Goal: Navigation & Orientation: Find specific page/section

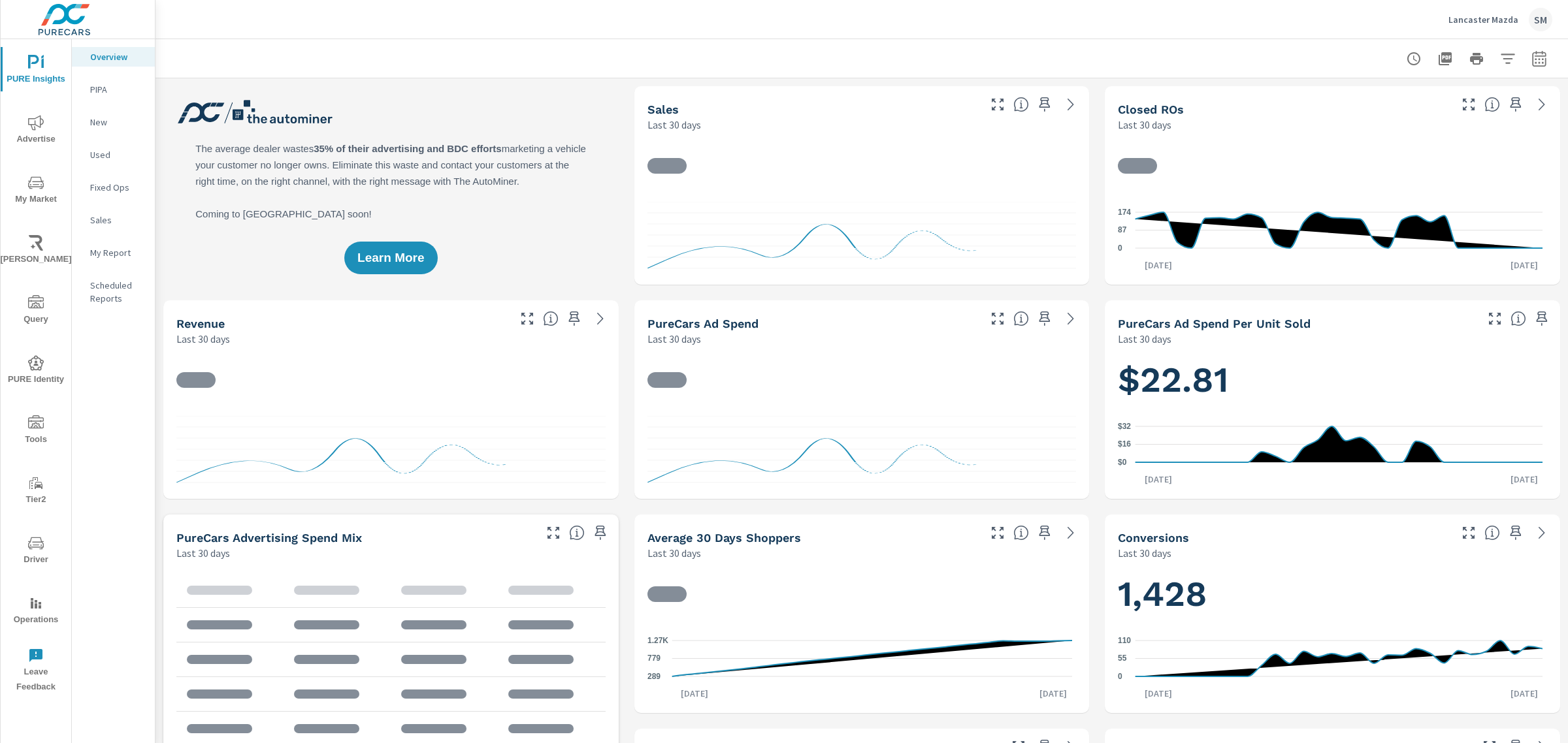
scroll to position [1, 0]
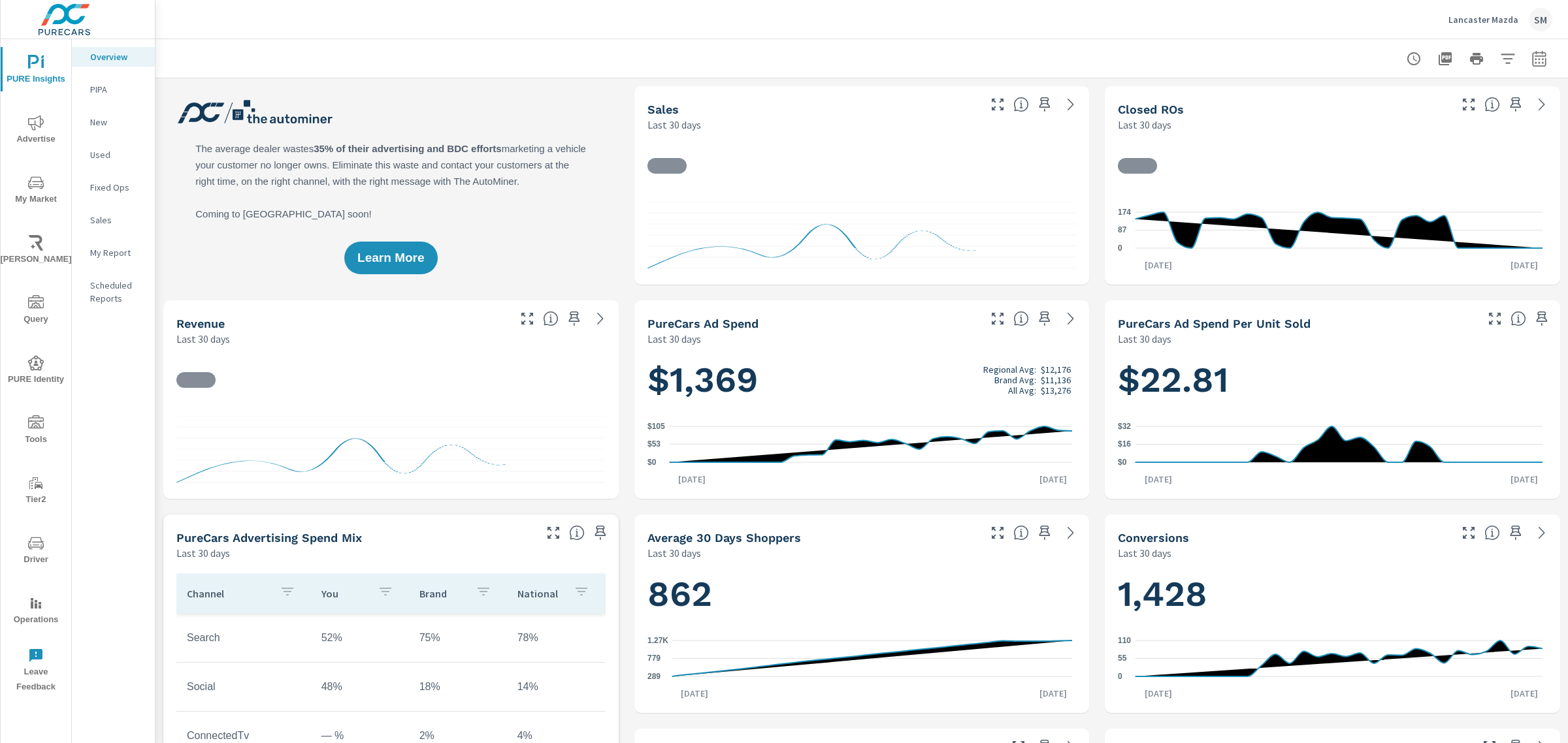
click at [29, 199] on span "My Market" at bounding box center [36, 191] width 63 height 32
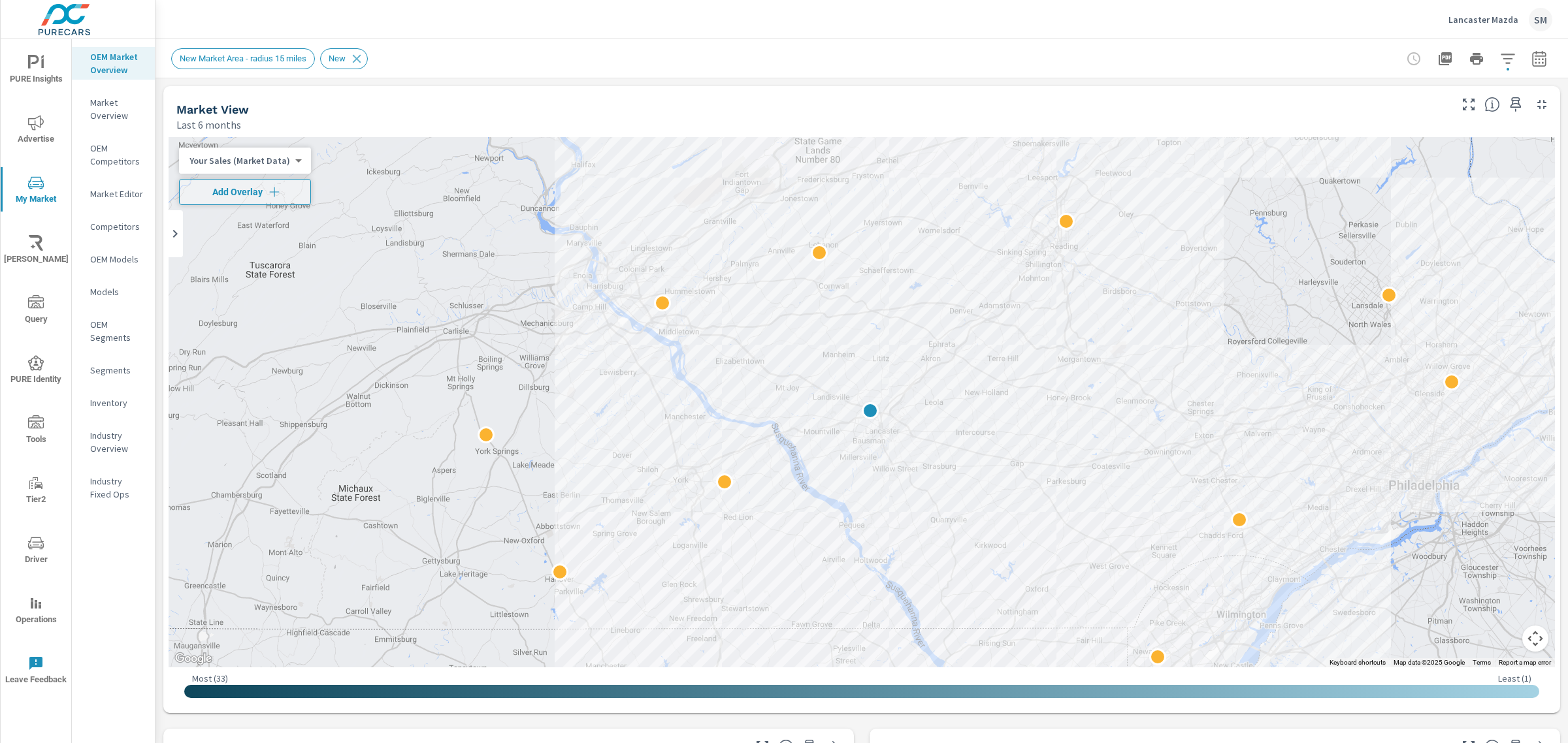
click at [588, 20] on div "Lancaster Mazda SM" at bounding box center [862, 19] width 1381 height 38
click at [1481, 19] on p "Lancaster Mazda" at bounding box center [1483, 19] width 70 height 11
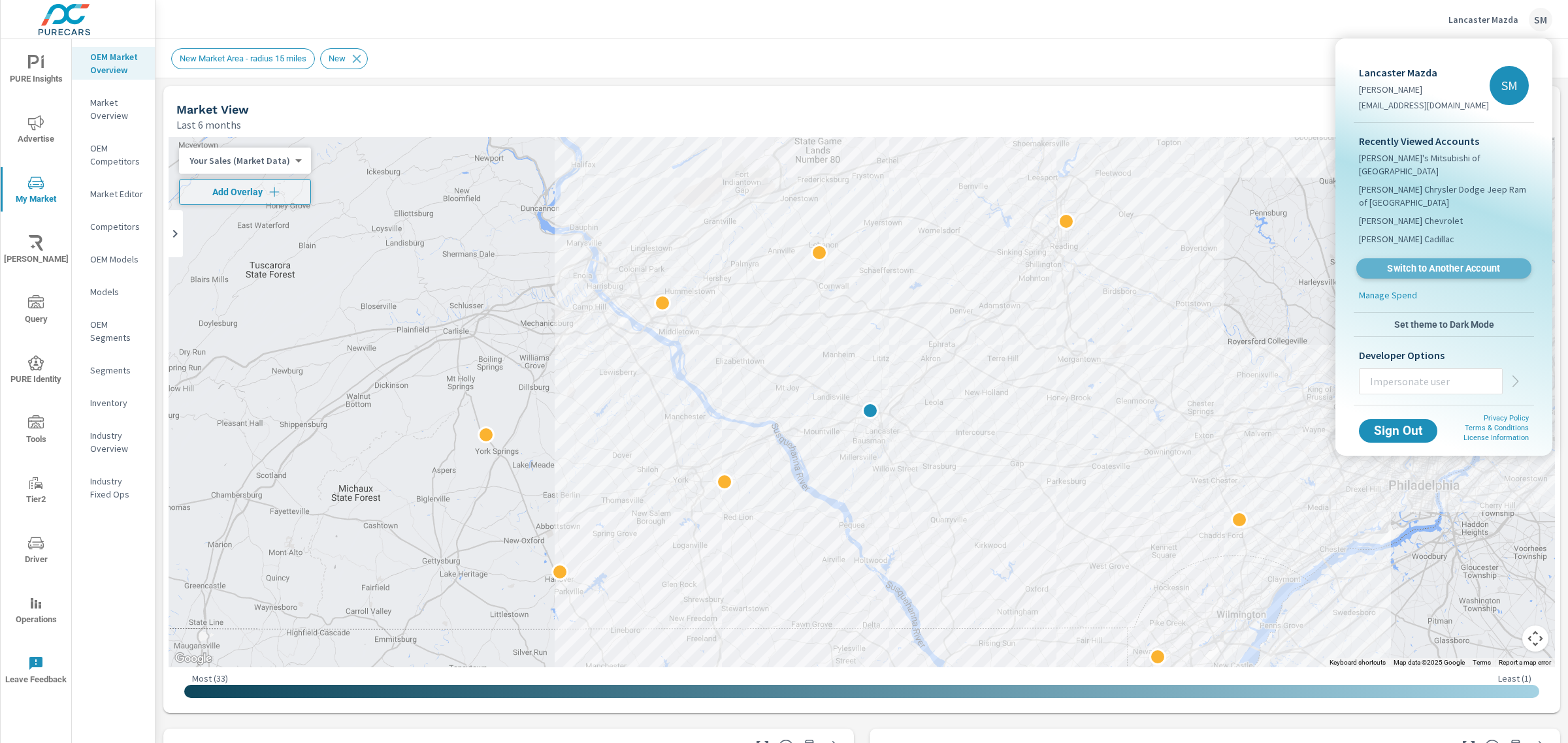
click at [1393, 262] on link "Switch to Another Account" at bounding box center [1444, 269] width 175 height 20
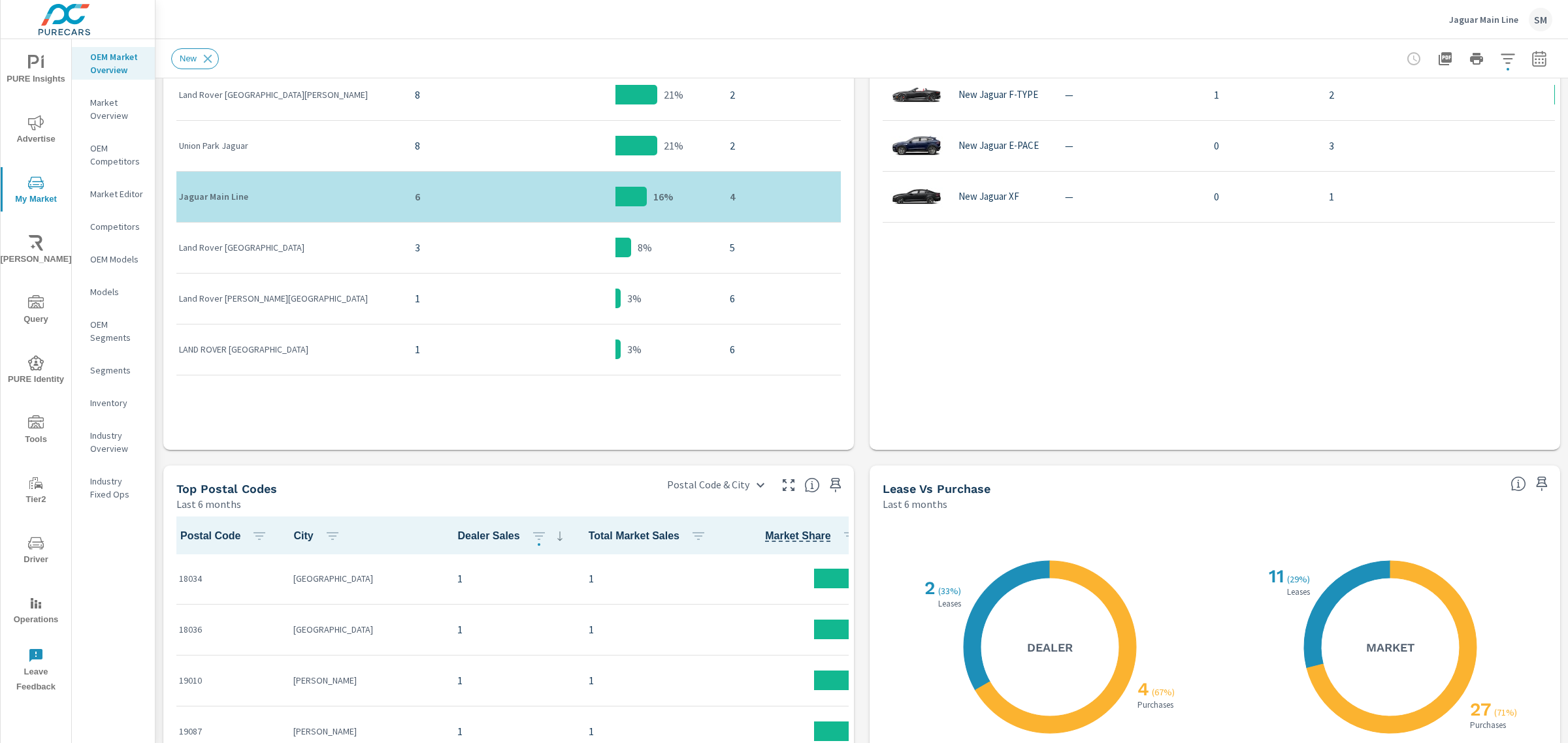
scroll to position [409, 0]
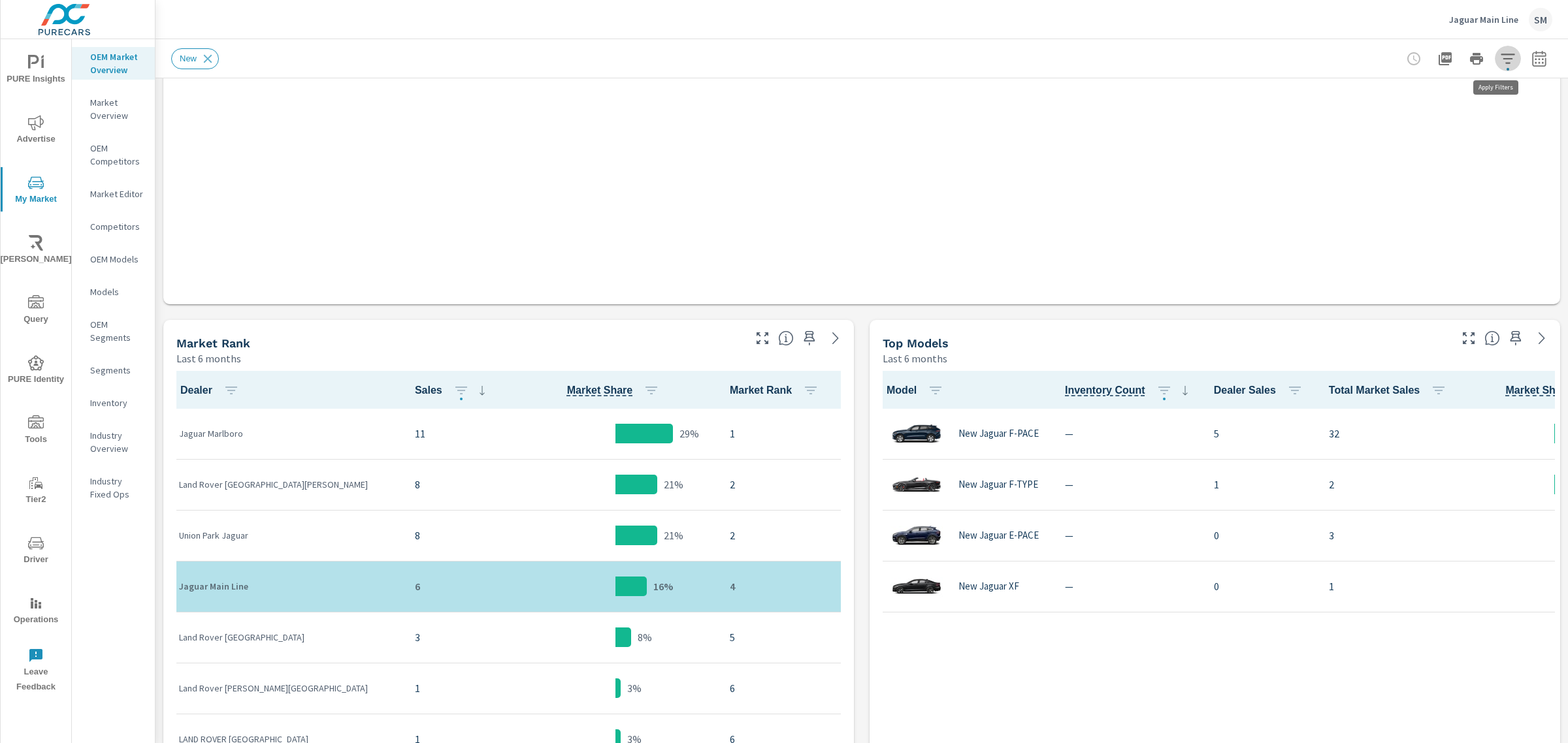
click at [1500, 52] on icon "button" at bounding box center [1508, 58] width 16 height 16
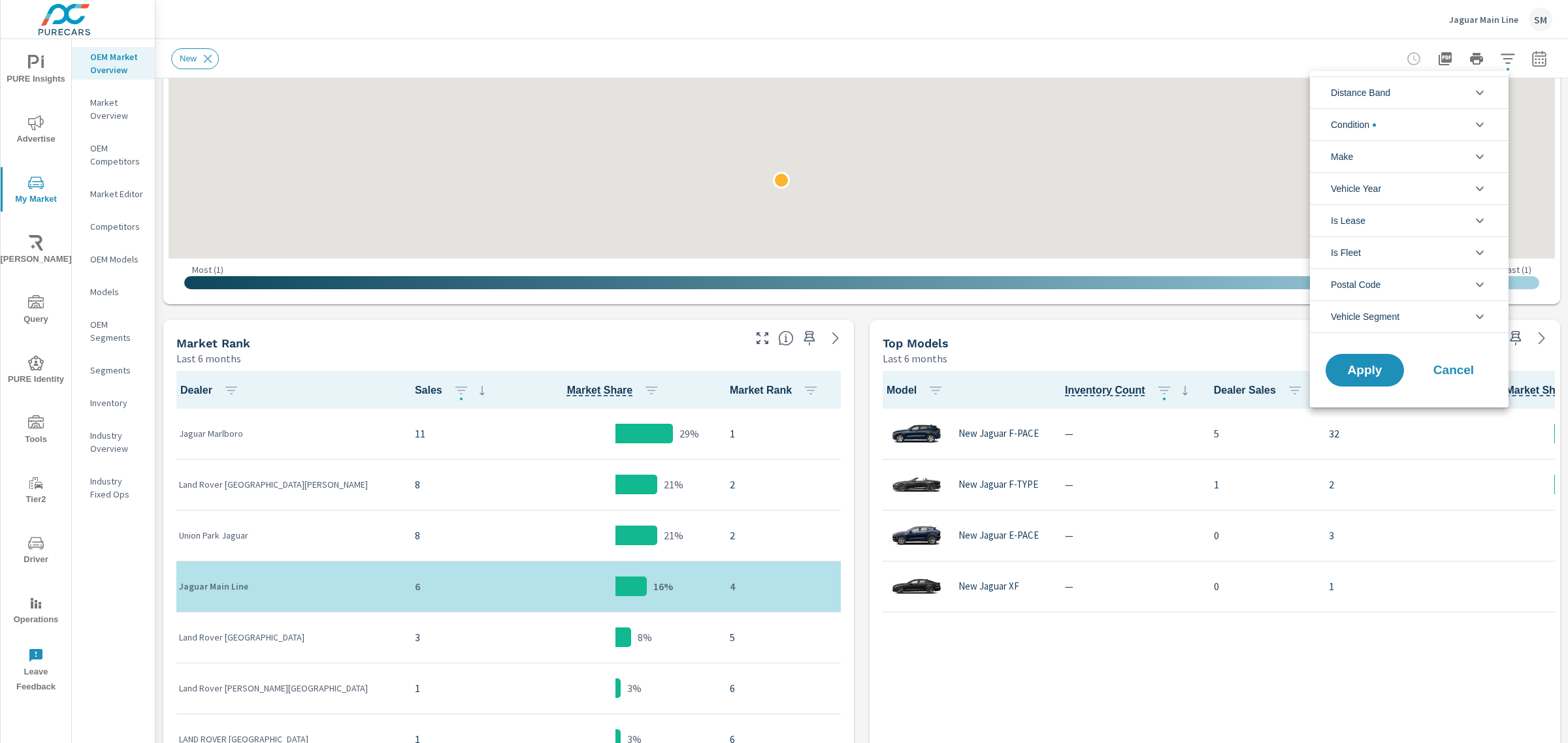
click at [1373, 157] on li "Make" at bounding box center [1409, 156] width 199 height 32
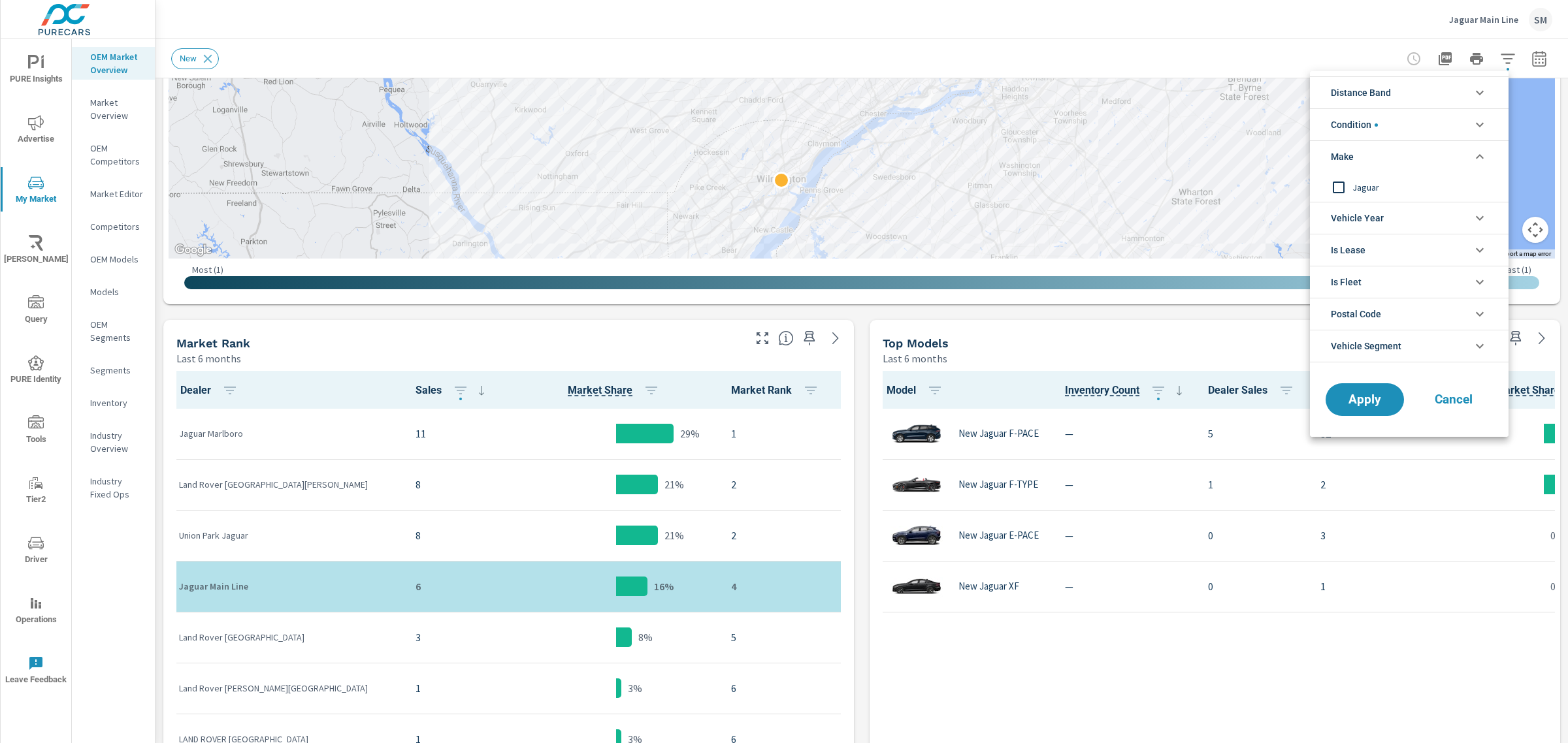
click at [1411, 129] on li "Condition" at bounding box center [1409, 124] width 199 height 32
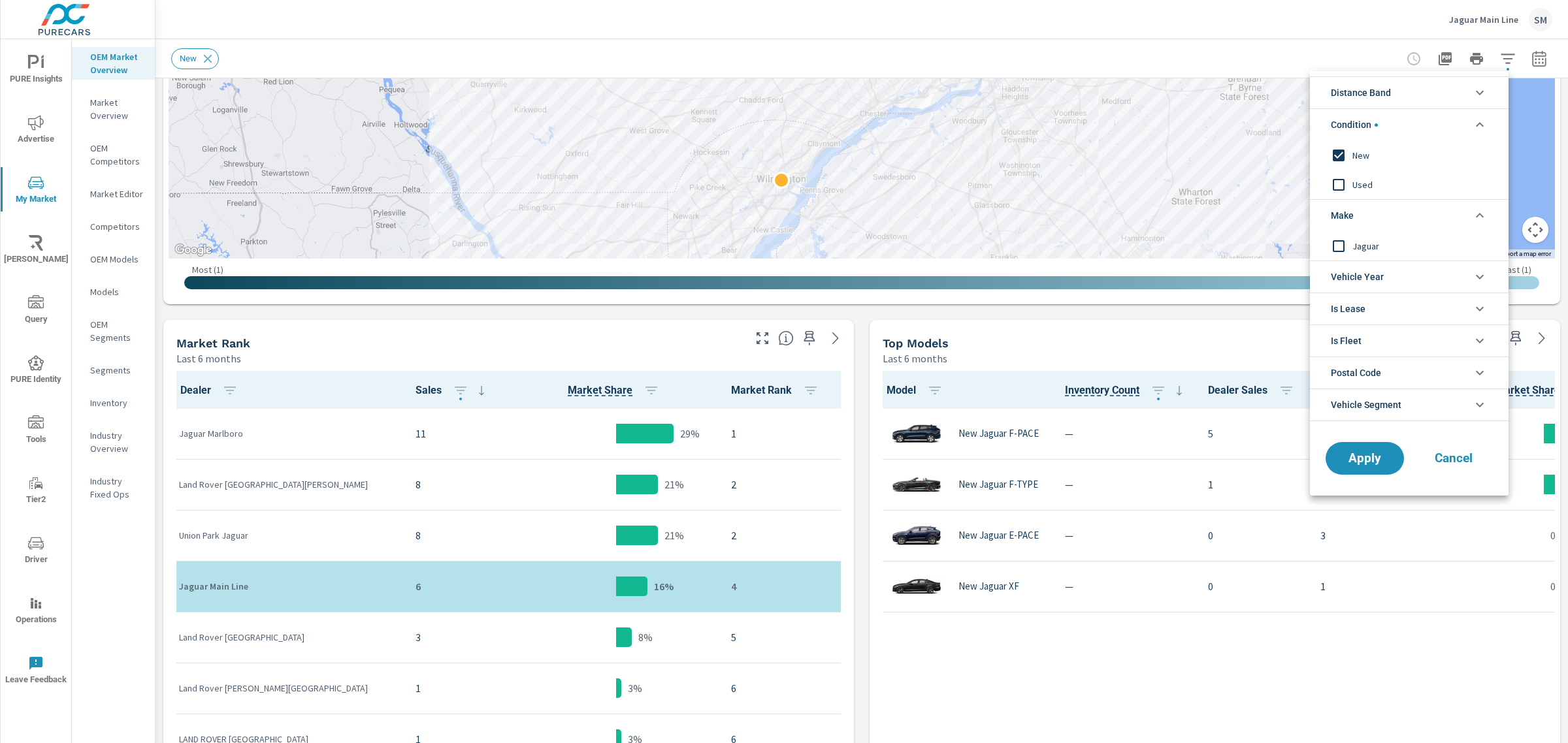
click at [1407, 403] on li "Vehicle Segment" at bounding box center [1409, 405] width 199 height 33
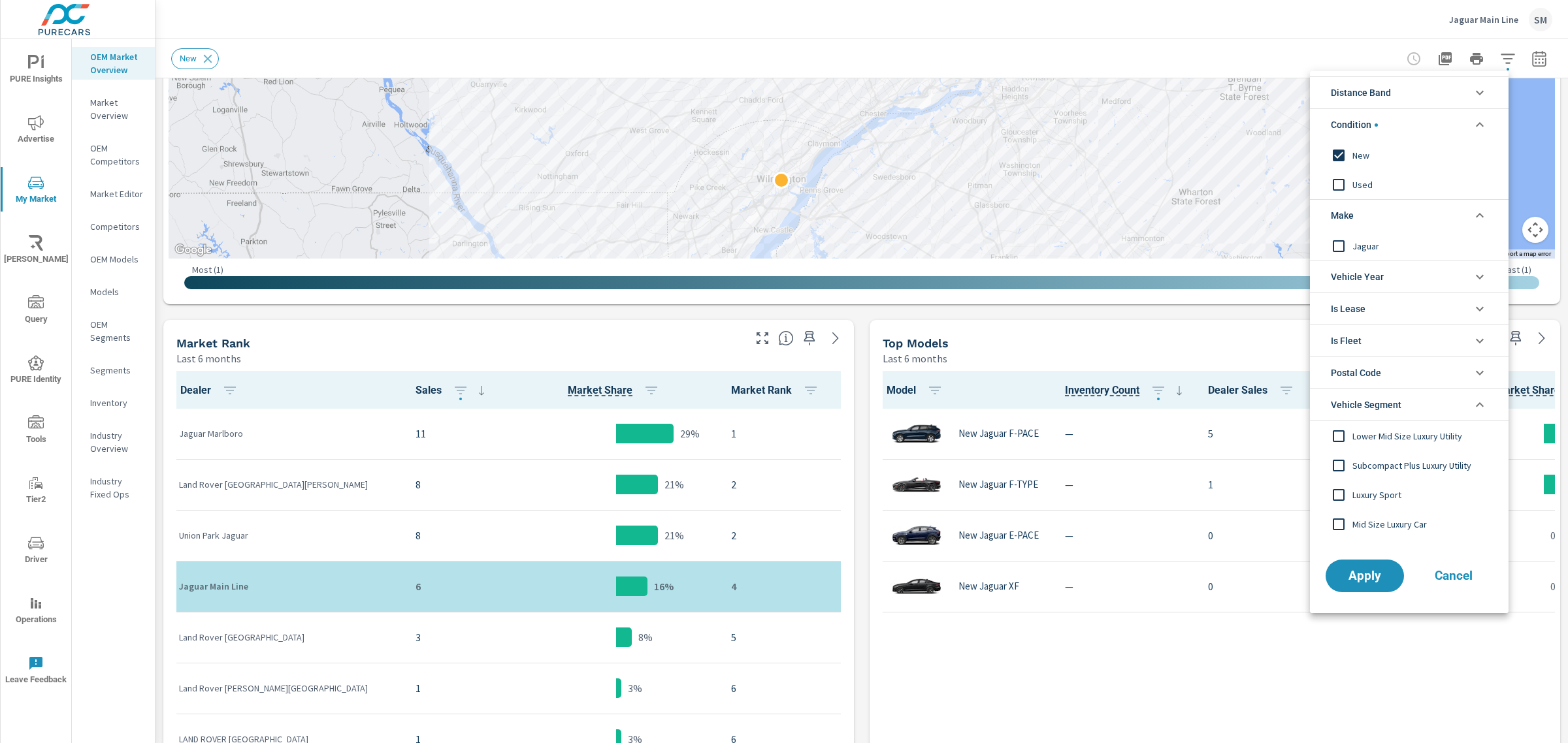
click at [1383, 95] on span "Distance Band" at bounding box center [1361, 93] width 60 height 31
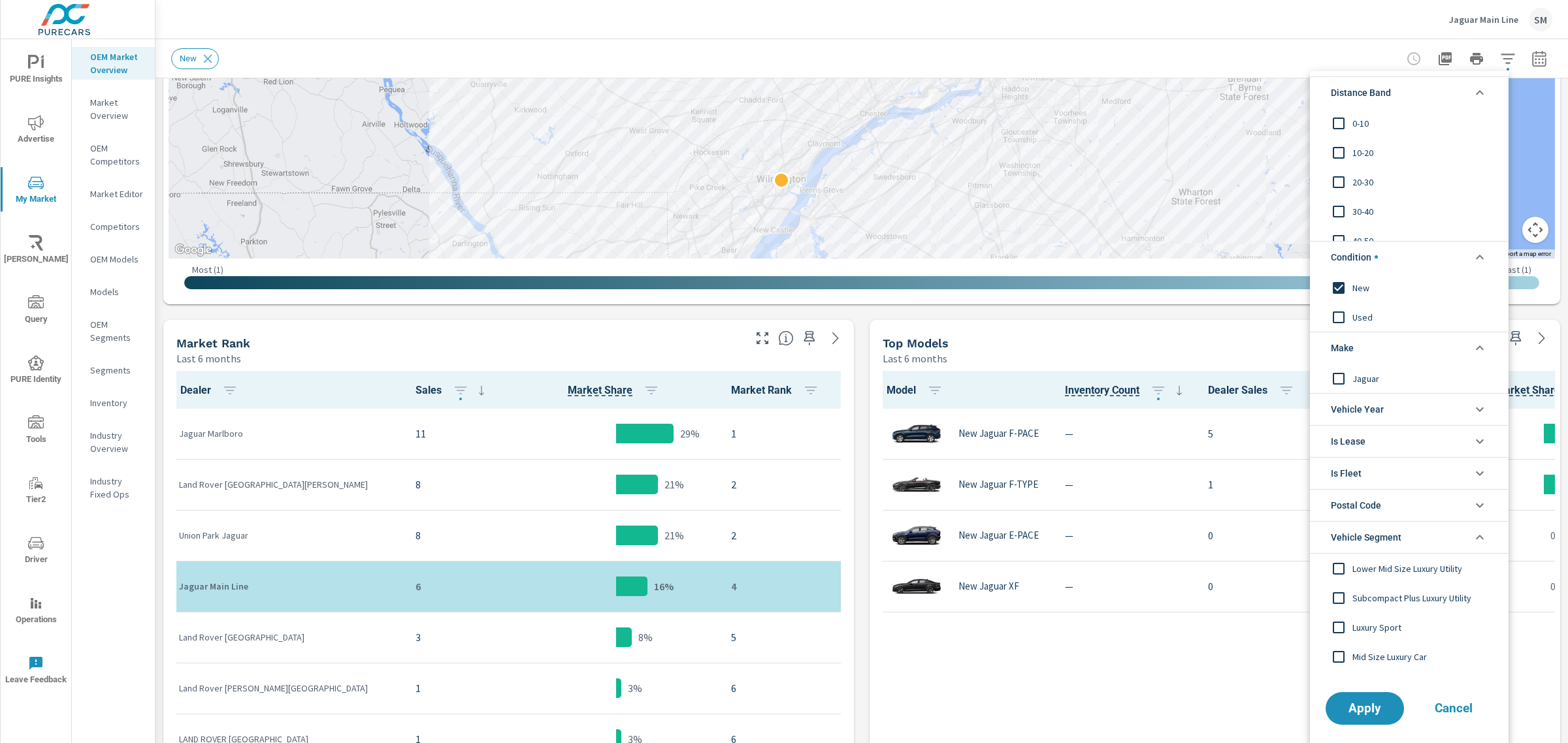
click at [1477, 19] on div at bounding box center [784, 371] width 1568 height 743
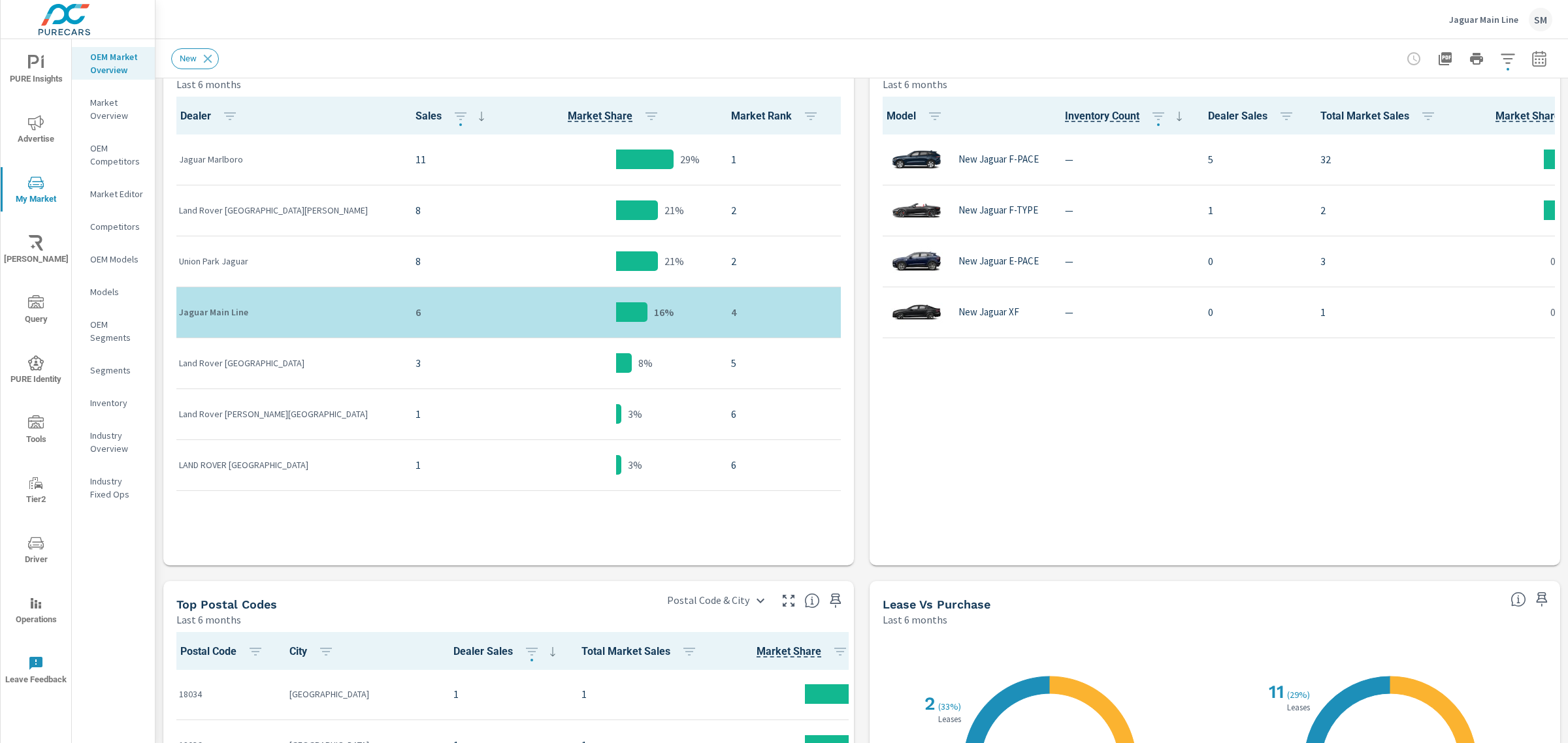
scroll to position [684, 0]
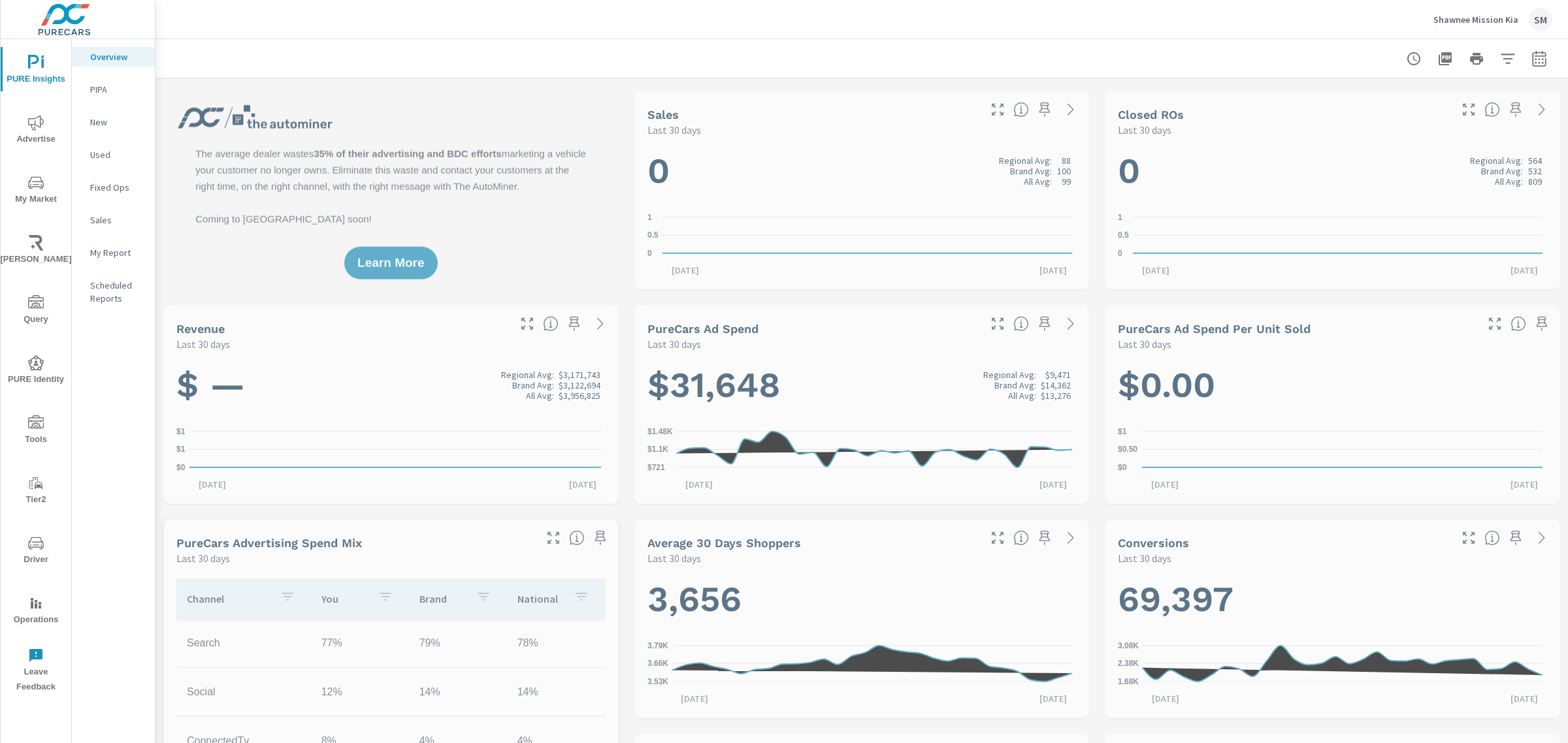
scroll to position [1, 0]
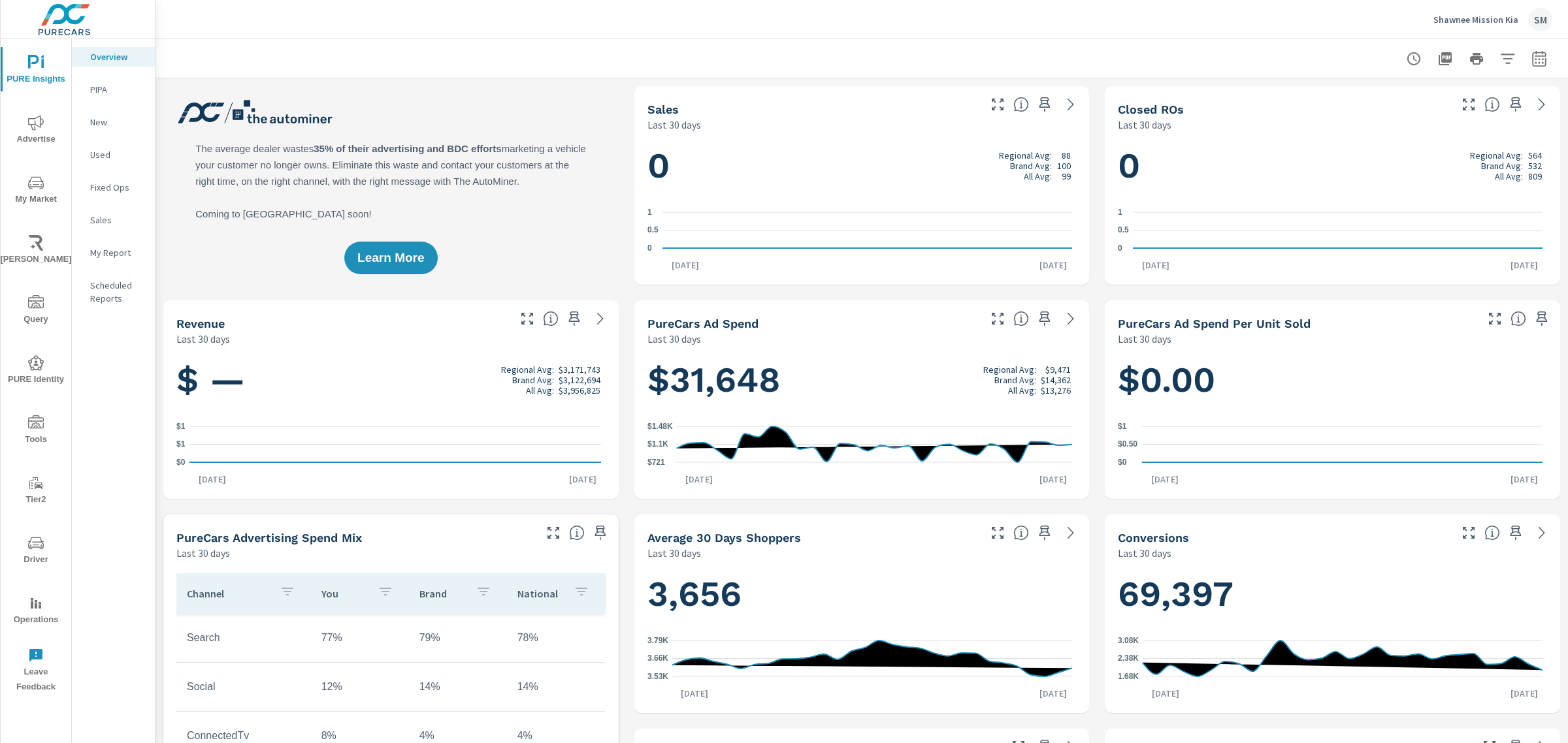
scroll to position [1, 0]
click at [34, 544] on icon "nav menu" at bounding box center [36, 544] width 16 height 16
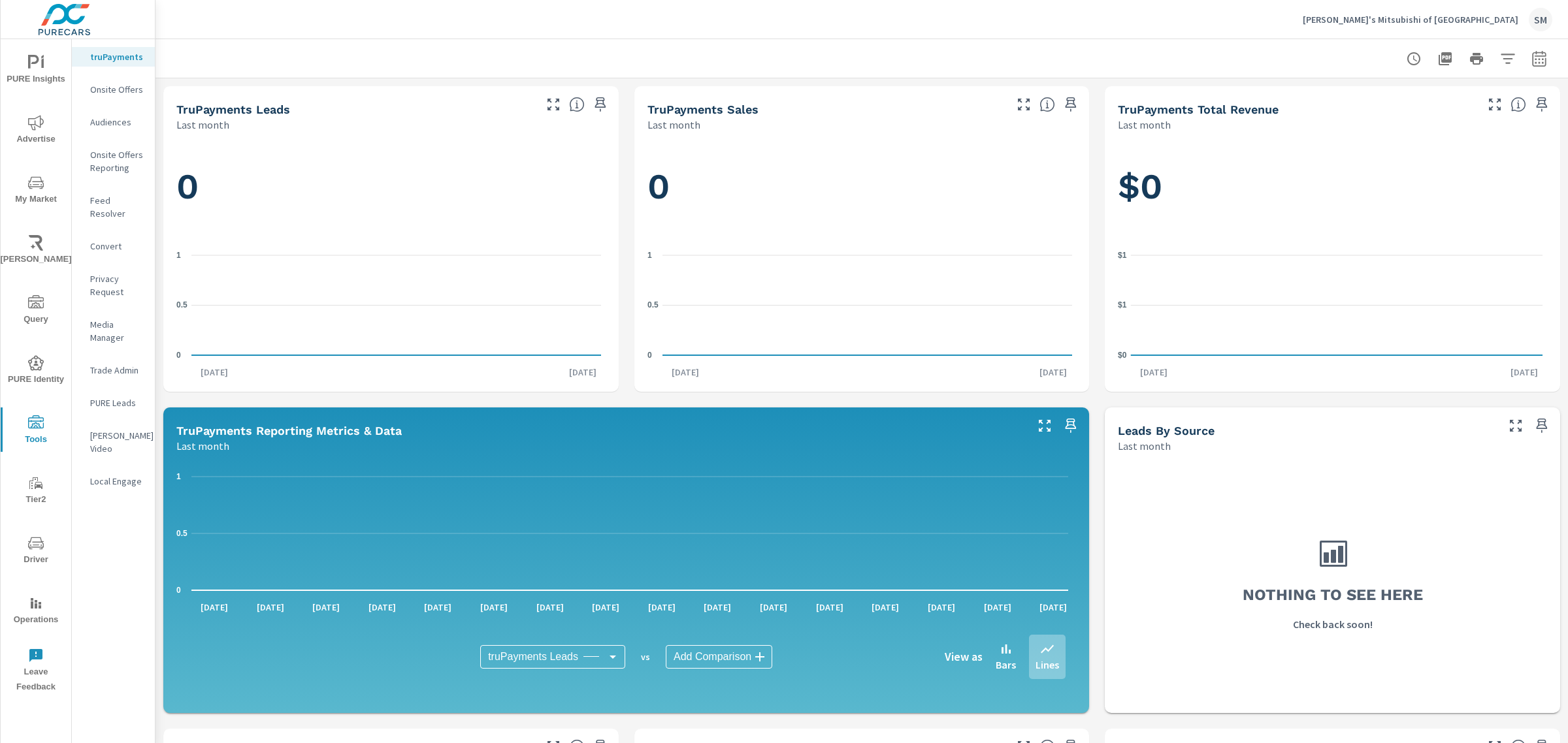
click at [38, 551] on span "Driver" at bounding box center [36, 551] width 63 height 32
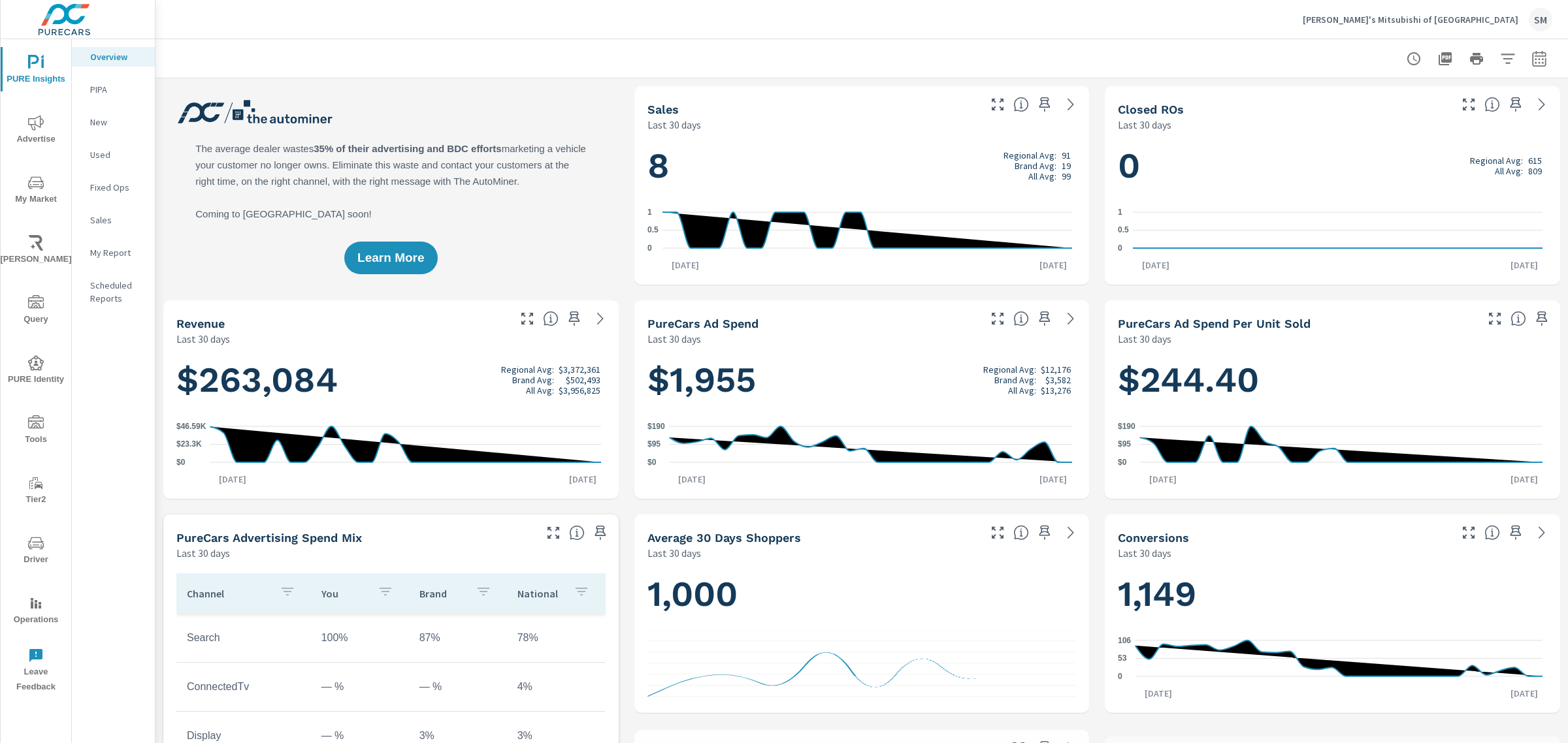
scroll to position [1, 0]
click at [28, 302] on icon "nav menu" at bounding box center [36, 301] width 16 height 13
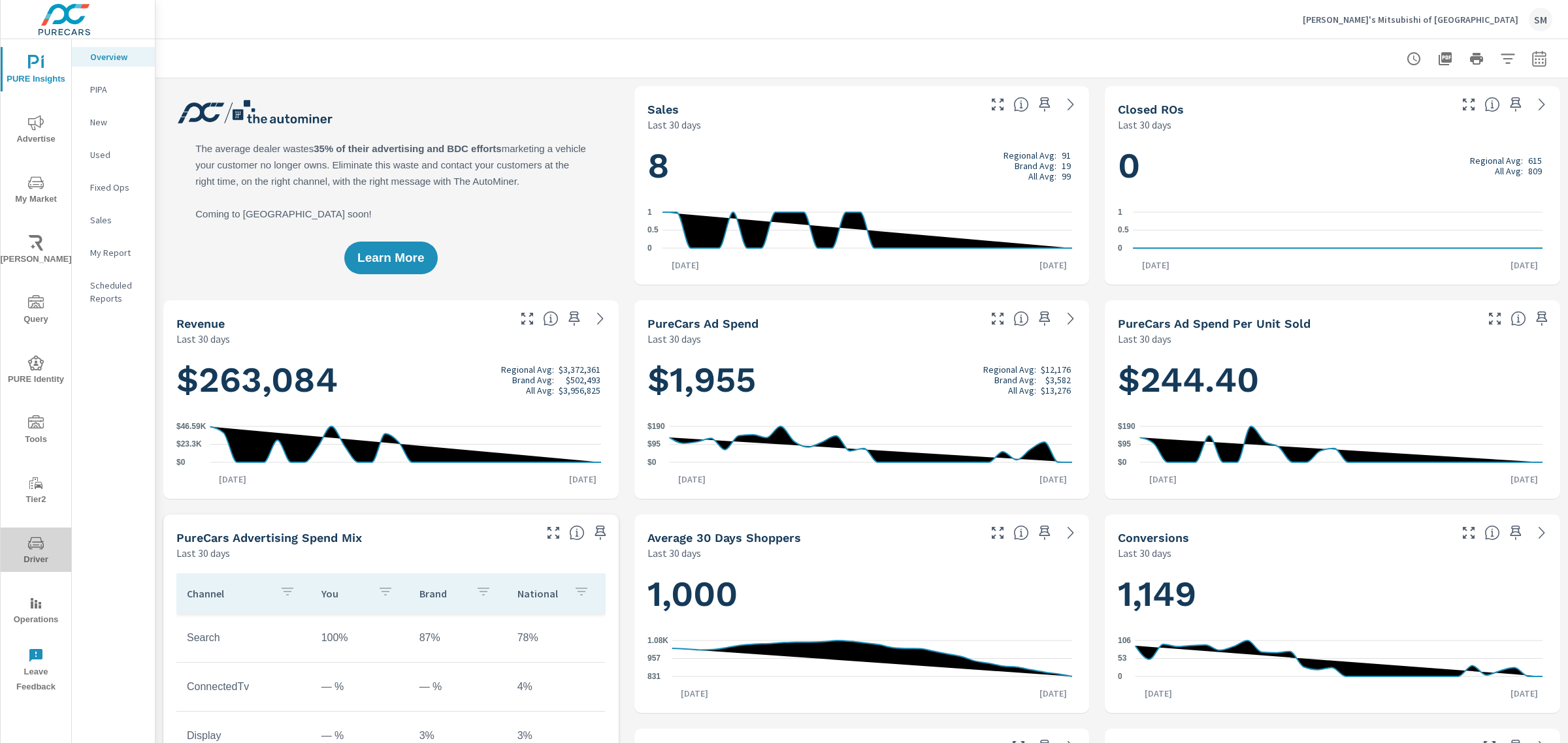
click at [35, 555] on span "Driver" at bounding box center [36, 551] width 63 height 32
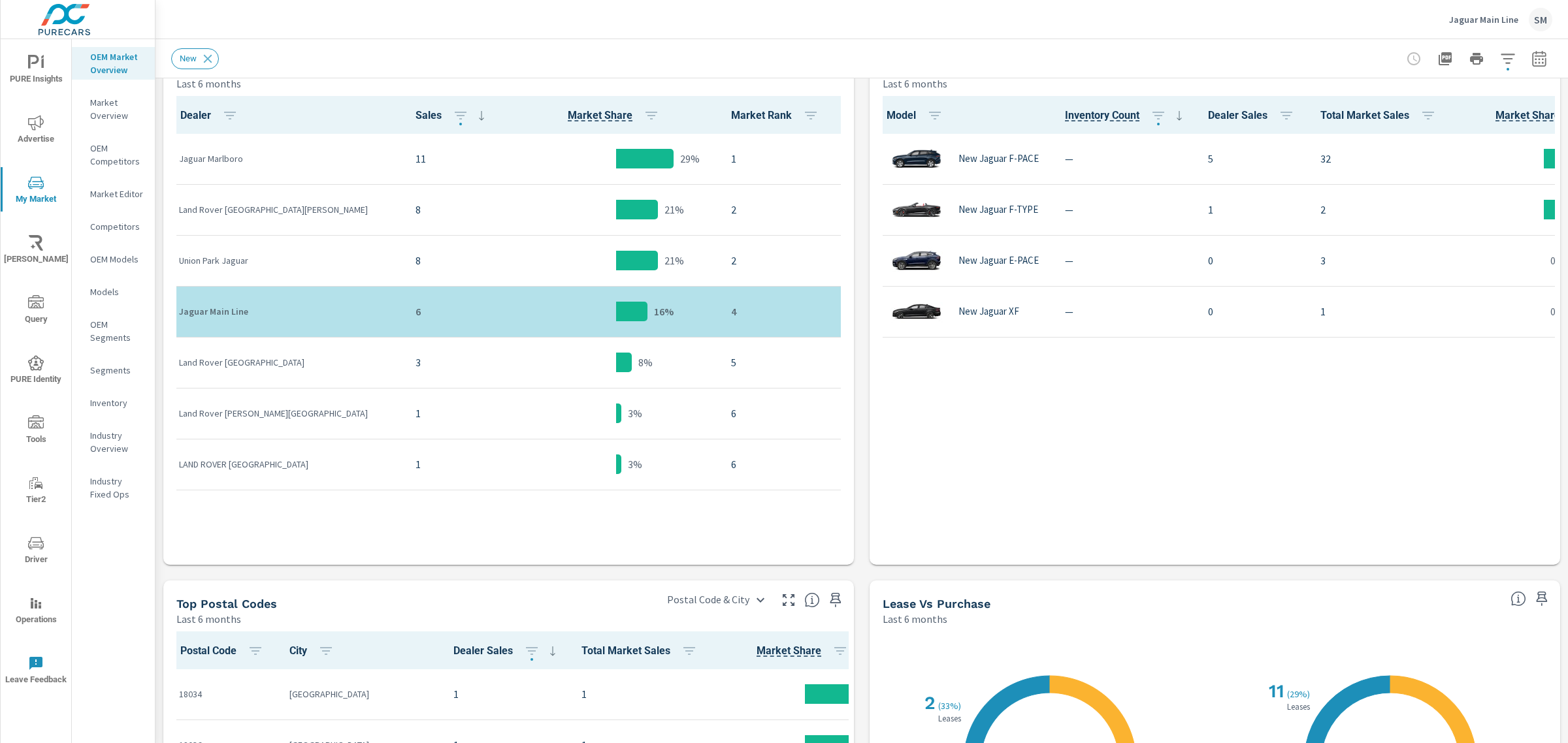
scroll to position [1, 0]
